Goal: Task Accomplishment & Management: Complete application form

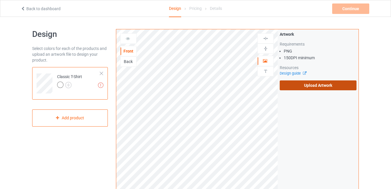
click at [298, 86] on label "Upload Artwork" at bounding box center [318, 85] width 77 height 10
click at [0, 0] on input "Upload Artwork" at bounding box center [0, 0] width 0 height 0
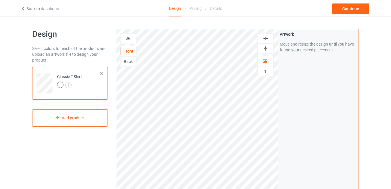
click at [266, 40] on img at bounding box center [266, 39] width 6 height 6
click at [299, 124] on div "Artwork Move and resize the design until you have found your desired placement" at bounding box center [318, 139] width 81 height 220
click at [129, 38] on icon at bounding box center [128, 38] width 5 height 4
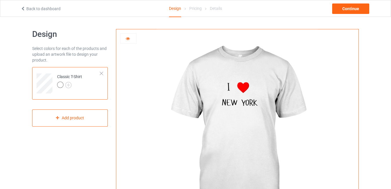
click at [129, 38] on icon at bounding box center [128, 38] width 5 height 4
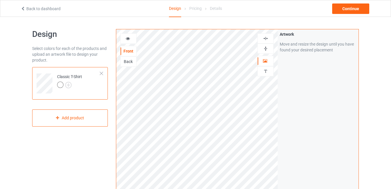
click at [128, 39] on icon at bounding box center [128, 38] width 5 height 4
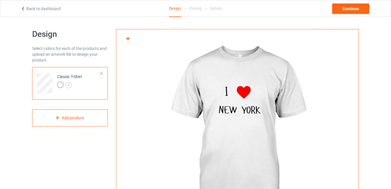
click at [131, 38] on div at bounding box center [129, 39] width 16 height 6
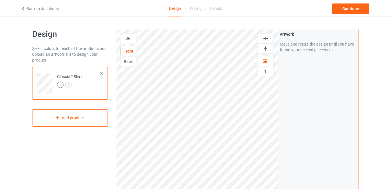
click at [266, 38] on img at bounding box center [266, 39] width 6 height 6
click at [267, 37] on img at bounding box center [266, 39] width 6 height 6
click at [129, 39] on icon at bounding box center [128, 38] width 5 height 4
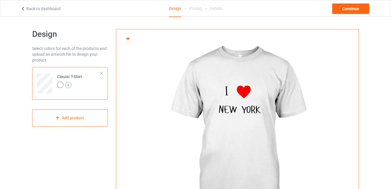
click at [70, 83] on img at bounding box center [68, 85] width 6 height 6
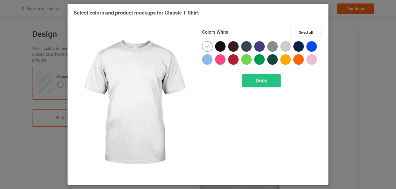
click at [205, 47] on icon at bounding box center [207, 46] width 5 height 5
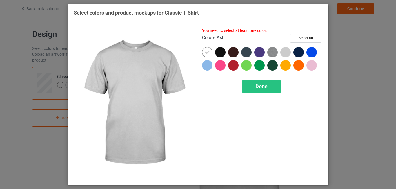
click at [285, 51] on div at bounding box center [286, 52] width 10 height 10
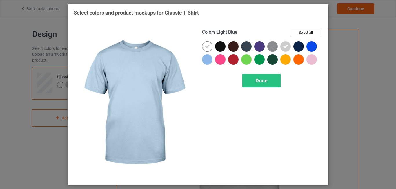
click at [209, 59] on div at bounding box center [207, 59] width 10 height 10
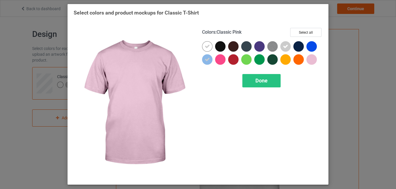
click at [313, 60] on div at bounding box center [312, 59] width 10 height 10
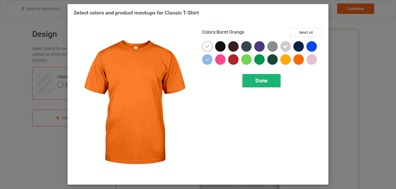
click at [260, 81] on span "Done" at bounding box center [262, 80] width 12 height 6
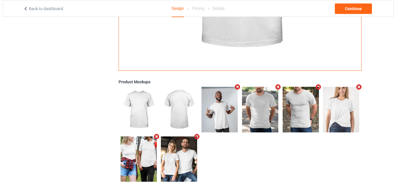
scroll to position [167, 0]
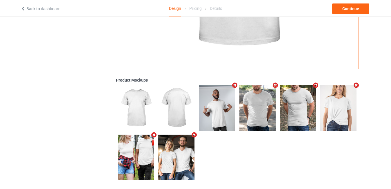
click at [357, 84] on icon "Remove mockup" at bounding box center [356, 85] width 7 height 6
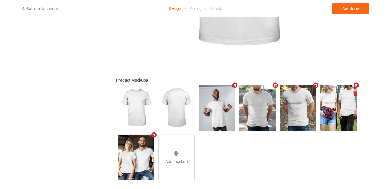
click at [317, 86] on icon "Remove mockup" at bounding box center [315, 85] width 7 height 6
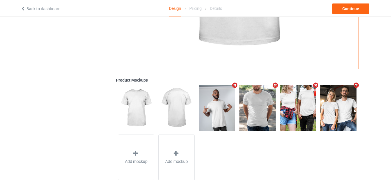
click at [317, 86] on icon "Remove mockup" at bounding box center [315, 85] width 7 height 6
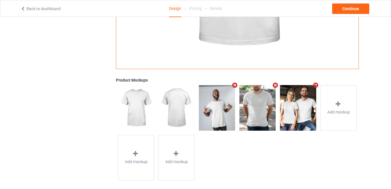
click at [317, 86] on icon "Remove mockup" at bounding box center [315, 85] width 7 height 6
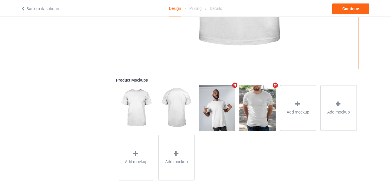
click at [276, 84] on icon "Remove mockup" at bounding box center [275, 85] width 7 height 6
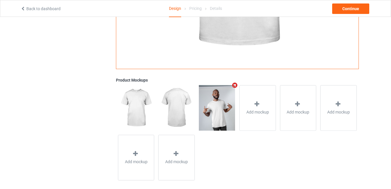
click at [236, 85] on icon "Remove mockup" at bounding box center [234, 85] width 7 height 6
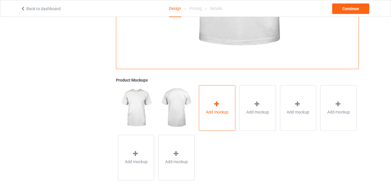
click at [210, 115] on div "Add mockup" at bounding box center [217, 108] width 37 height 46
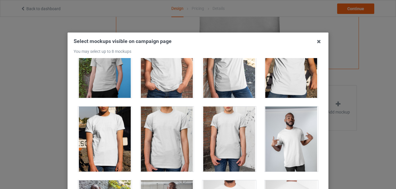
scroll to position [195, 0]
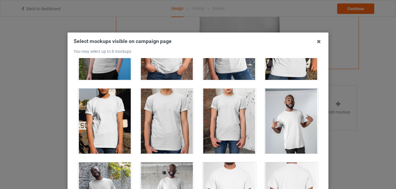
click at [291, 99] on div at bounding box center [292, 120] width 54 height 65
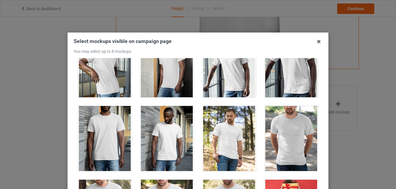
scroll to position [638, 0]
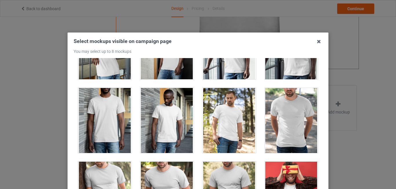
click at [287, 108] on div at bounding box center [292, 120] width 54 height 65
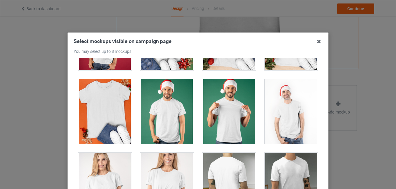
scroll to position [885, 0]
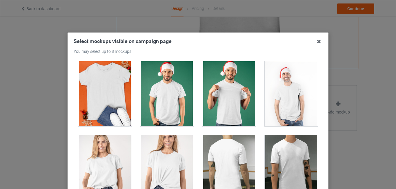
click at [164, 110] on div at bounding box center [167, 93] width 54 height 65
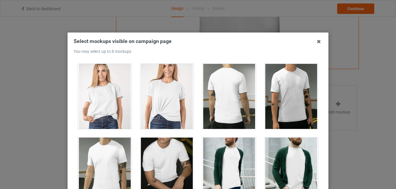
scroll to position [974, 0]
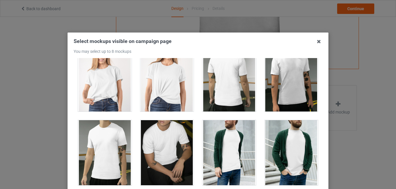
click at [165, 82] on div at bounding box center [167, 78] width 54 height 65
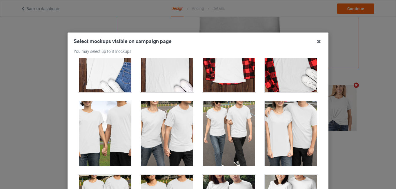
scroll to position [1912, 0]
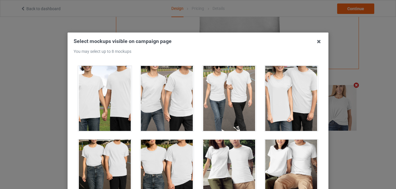
click at [162, 169] on div at bounding box center [167, 172] width 54 height 65
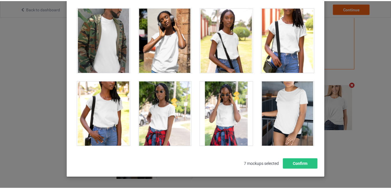
scroll to position [60, 0]
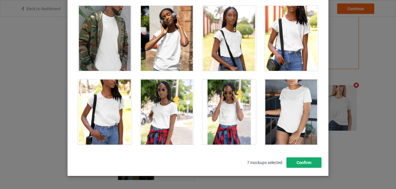
click at [305, 160] on button "Confirm" at bounding box center [304, 162] width 35 height 10
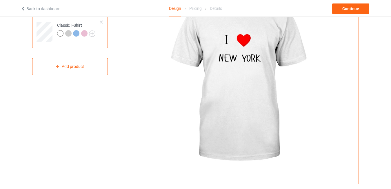
scroll to position [51, 0]
click at [350, 8] on div "Continue" at bounding box center [350, 8] width 37 height 10
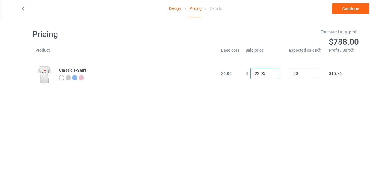
drag, startPoint x: 256, startPoint y: 73, endPoint x: 253, endPoint y: 73, distance: 2.9
click at [253, 73] on input "22.95" at bounding box center [265, 73] width 29 height 11
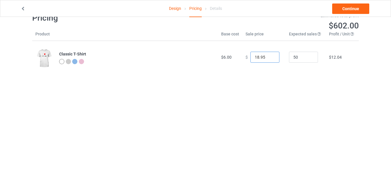
scroll to position [17, 0]
click at [255, 56] on input "18.95" at bounding box center [265, 56] width 29 height 11
click at [255, 56] on input "17.95" at bounding box center [265, 56] width 29 height 11
type input "18.95"
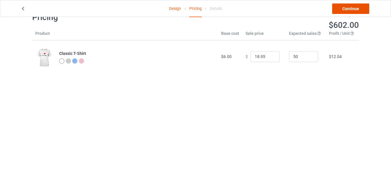
click at [357, 10] on link "Continue" at bounding box center [350, 8] width 37 height 10
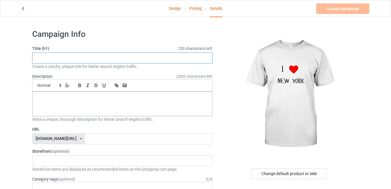
click at [58, 57] on input "text" at bounding box center [122, 58] width 180 height 11
type input "I love [US_STATE] T-shirt"
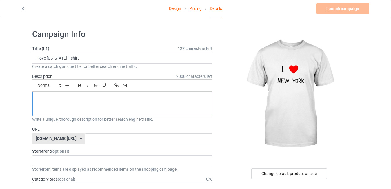
click at [66, 98] on p at bounding box center [122, 98] width 171 height 6
click at [56, 98] on p "If you love [US_STATE] this design is for you" at bounding box center [122, 98] width 171 height 6
click at [64, 98] on p "If you love [US_STATE] this design is for you" at bounding box center [122, 98] width 171 height 6
click at [73, 98] on p "If you love [US_STATE] this design is for you" at bounding box center [122, 98] width 171 height 6
click at [122, 96] on p "If you love [US_STATE][GEOGRAPHIC_DATA] this design is for you" at bounding box center [122, 98] width 171 height 6
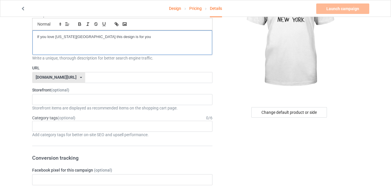
scroll to position [63, 0]
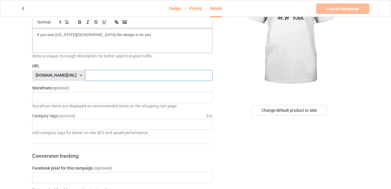
click at [85, 77] on input "text" at bounding box center [148, 75] width 127 height 11
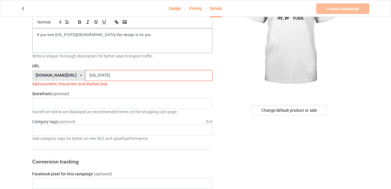
click at [85, 76] on input "[US_STATE]" at bounding box center [148, 75] width 127 height 11
click at [85, 75] on input "[US_STATE]" at bounding box center [148, 75] width 127 height 11
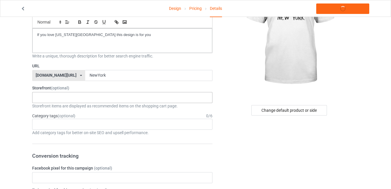
click at [69, 97] on div "Storefront (optional) No result found Storefront items are displayed as recomme…" at bounding box center [122, 97] width 180 height 24
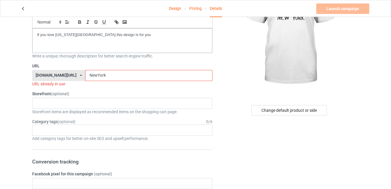
click at [90, 75] on input "NewYork" at bounding box center [148, 75] width 127 height 11
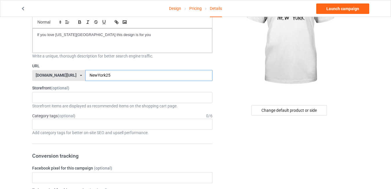
type input "NewYork25"
click at [97, 103] on div "Storefront items are displayed as recommended items on the shopping cart page." at bounding box center [122, 106] width 180 height 6
click at [86, 98] on div "No result found" at bounding box center [122, 97] width 180 height 11
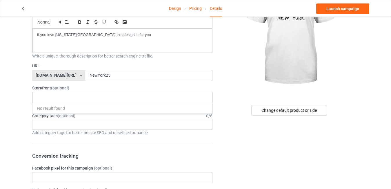
click at [88, 99] on div "No result found" at bounding box center [122, 97] width 180 height 11
click at [135, 125] on div "Age > [DEMOGRAPHIC_DATA] > 1 Age > [DEMOGRAPHIC_DATA] Months > 1 Month Age > [D…" at bounding box center [122, 124] width 180 height 11
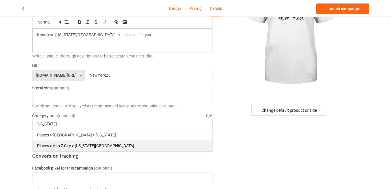
type input "[US_STATE]"
click at [96, 146] on div "Places > A to Z City > [US_STATE][GEOGRAPHIC_DATA]" at bounding box center [122, 145] width 180 height 11
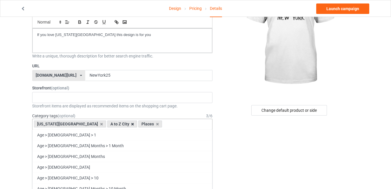
click at [131, 124] on icon at bounding box center [132, 124] width 3 height 4
click at [53, 124] on icon at bounding box center [53, 124] width 3 height 4
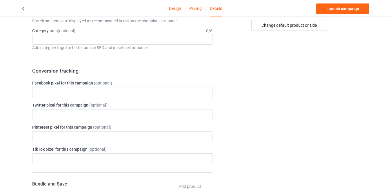
scroll to position [150, 0]
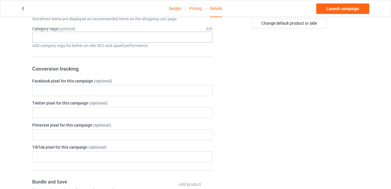
click at [205, 36] on div "Age > [DEMOGRAPHIC_DATA] > 1 Age > [DEMOGRAPHIC_DATA] Months > 1 Month Age > [D…" at bounding box center [122, 37] width 180 height 11
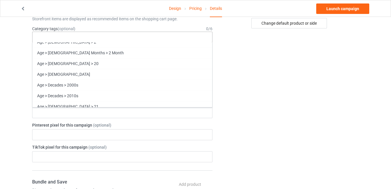
scroll to position [301, 0]
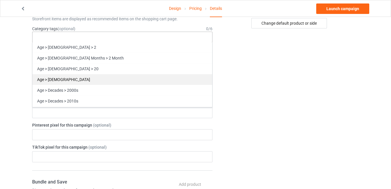
click at [86, 76] on div "Age > [DEMOGRAPHIC_DATA]" at bounding box center [122, 79] width 180 height 11
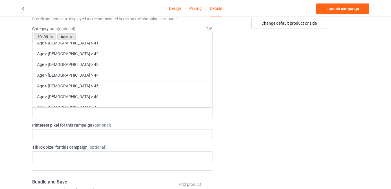
scroll to position [641, 0]
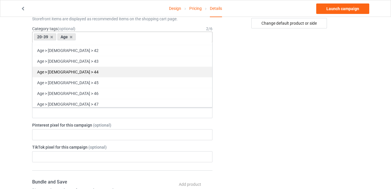
click at [77, 72] on div "Age > [DEMOGRAPHIC_DATA] > 44" at bounding box center [122, 71] width 180 height 11
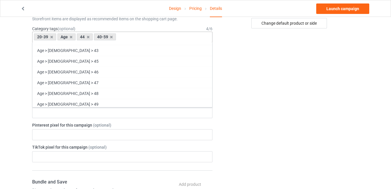
scroll to position [631, 0]
click at [88, 37] on icon at bounding box center [88, 37] width 3 height 4
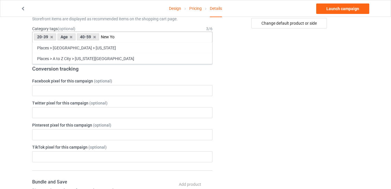
scroll to position [0, 0]
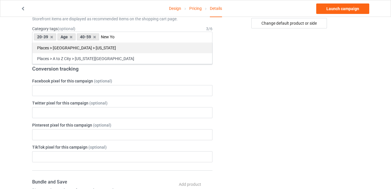
type input "New Yo"
click at [87, 48] on div "Places > [GEOGRAPHIC_DATA] > [US_STATE]" at bounding box center [122, 47] width 180 height 11
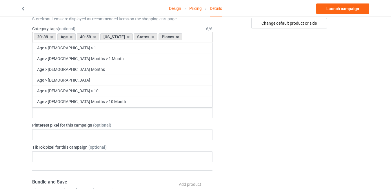
click at [176, 38] on icon at bounding box center [177, 37] width 3 height 4
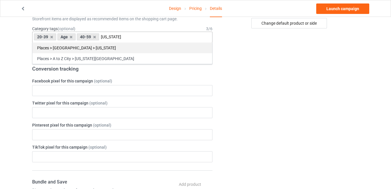
type input "[US_STATE]"
click at [94, 47] on div "Places > [GEOGRAPHIC_DATA] > [US_STATE]" at bounding box center [122, 47] width 180 height 11
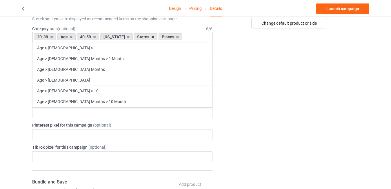
click at [151, 36] on icon at bounding box center [152, 37] width 3 height 4
click at [119, 37] on icon at bounding box center [119, 37] width 3 height 4
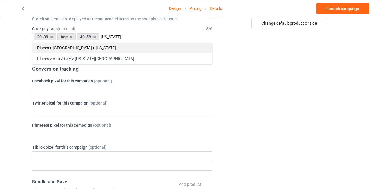
type input "[US_STATE]"
click at [85, 48] on div "Places > [GEOGRAPHIC_DATA] > [US_STATE]" at bounding box center [122, 47] width 180 height 11
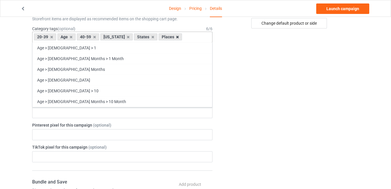
click at [176, 36] on icon at bounding box center [177, 37] width 3 height 4
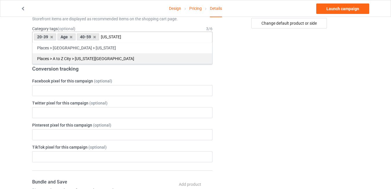
type input "[US_STATE]"
click at [100, 57] on div "Places > A to Z City > [US_STATE][GEOGRAPHIC_DATA]" at bounding box center [122, 58] width 180 height 11
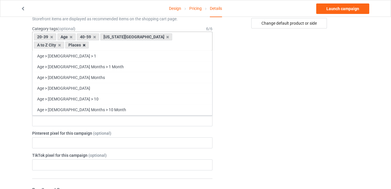
click at [86, 43] on icon at bounding box center [84, 45] width 3 height 4
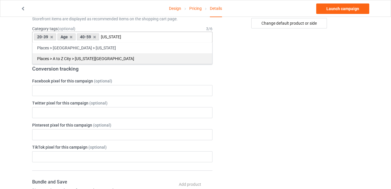
type input "[US_STATE]"
click at [112, 58] on div "Places > A to Z City > [US_STATE][GEOGRAPHIC_DATA]" at bounding box center [122, 58] width 180 height 11
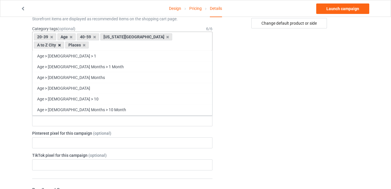
click at [61, 43] on icon at bounding box center [59, 45] width 3 height 4
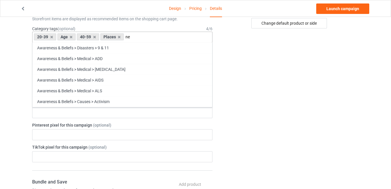
type input "n"
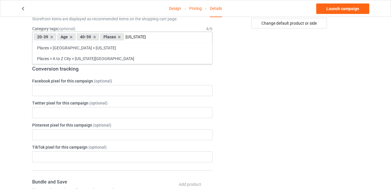
type input "[US_STATE]"
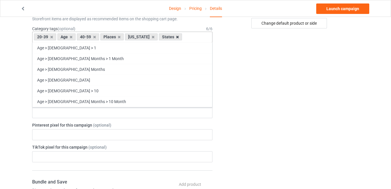
click at [176, 37] on icon at bounding box center [177, 37] width 3 height 4
click at [120, 38] on icon at bounding box center [119, 37] width 3 height 4
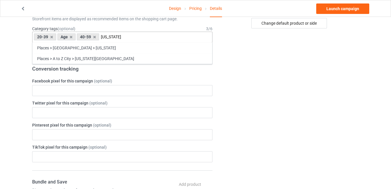
type input "[US_STATE]"
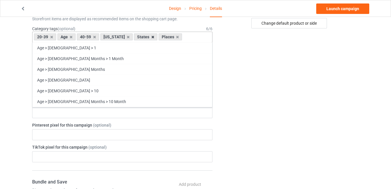
click at [151, 37] on icon at bounding box center [152, 37] width 3 height 4
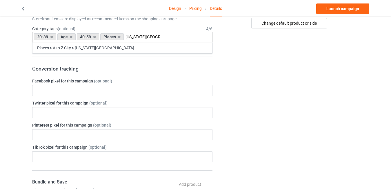
type input "[US_STATE][GEOGRAPHIC_DATA]"
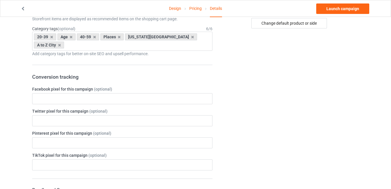
click at [257, 73] on div "Change default product or side" at bounding box center [290, 171] width 146 height 593
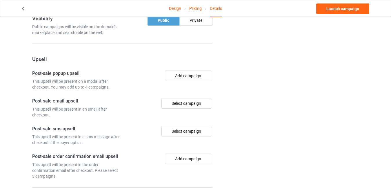
scroll to position [429, 0]
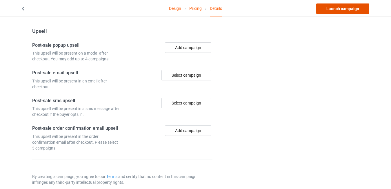
click at [338, 10] on link "Launch campaign" at bounding box center [342, 8] width 53 height 10
